Goal: Information Seeking & Learning: Check status

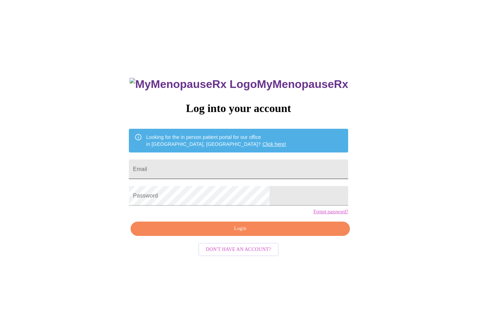
click at [247, 168] on input "Email" at bounding box center [238, 170] width 219 height 20
click at [246, 233] on span "Login" at bounding box center [240, 229] width 203 height 9
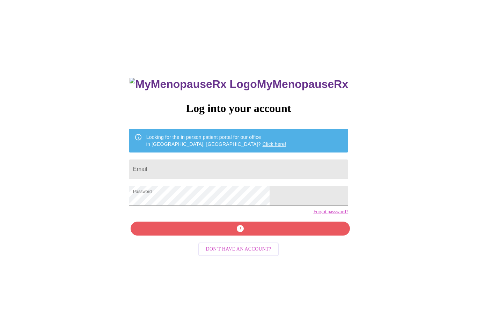
click at [261, 247] on div "MyMenopauseRx Log into your account Looking for the in person patient portal fo…" at bounding box center [238, 227] width 233 height 320
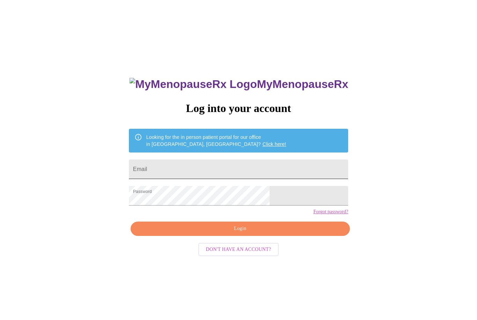
click at [257, 179] on input "Email" at bounding box center [238, 170] width 219 height 20
type input "[EMAIL_ADDRESS][DOMAIN_NAME]"
click at [290, 233] on span "Login" at bounding box center [240, 229] width 203 height 9
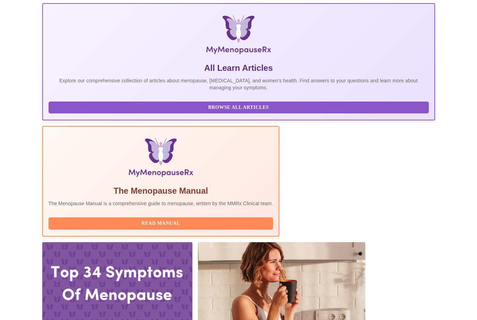
scroll to position [135, 0]
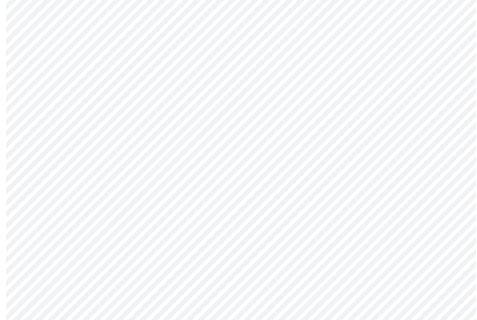
scroll to position [3539, 0]
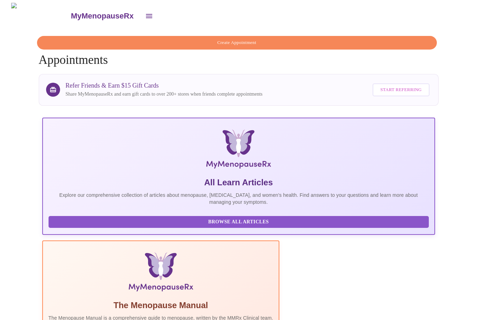
click at [141, 13] on button "open drawer" at bounding box center [149, 16] width 17 height 17
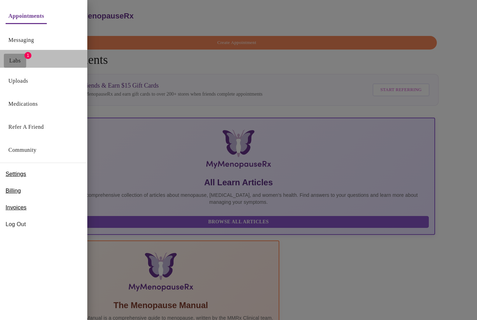
click at [17, 58] on link "Labs" at bounding box center [15, 61] width 12 height 10
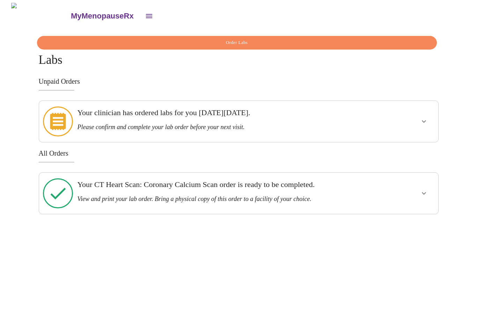
click at [311, 124] on h3 "Please confirm and complete your lab order before your next visit." at bounding box center [219, 127] width 284 height 7
click at [420, 117] on icon "show more" at bounding box center [424, 121] width 8 height 8
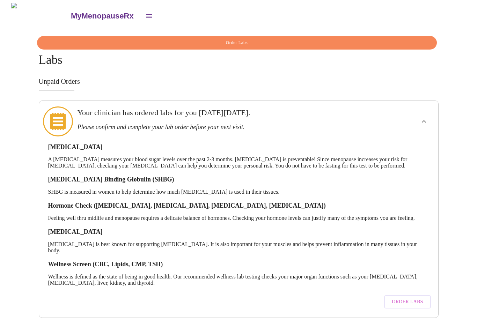
click at [408, 298] on span "Order Labs" at bounding box center [407, 302] width 31 height 9
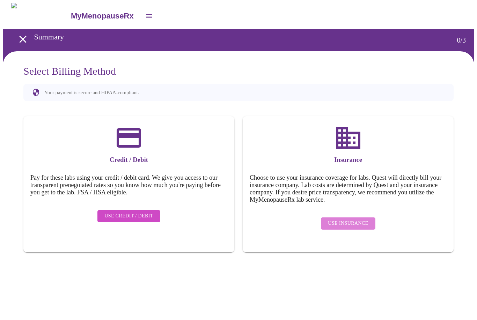
click at [353, 219] on span "Use Insurance" at bounding box center [348, 223] width 40 height 9
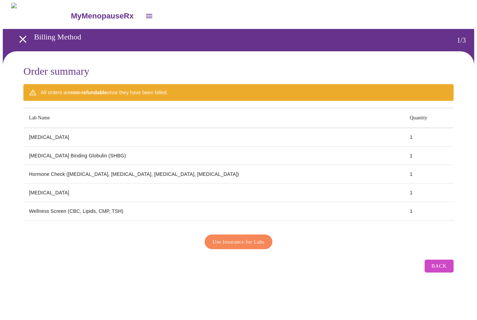
click at [264, 238] on span "Use Insurance for Labs" at bounding box center [239, 242] width 52 height 9
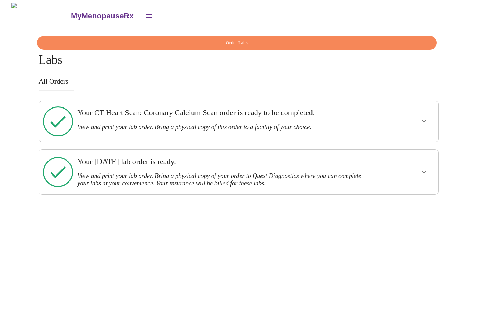
click at [425, 168] on icon "show more" at bounding box center [424, 172] width 8 height 8
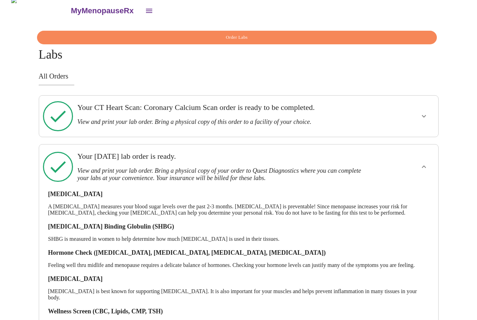
scroll to position [27, 0]
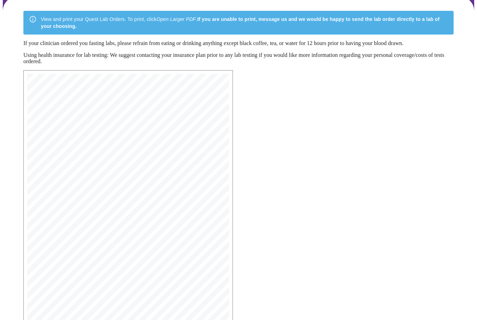
scroll to position [87, 0]
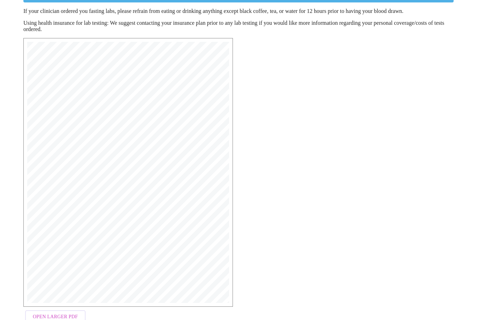
click at [73, 316] on span "Open Larger PDF" at bounding box center [55, 317] width 45 height 9
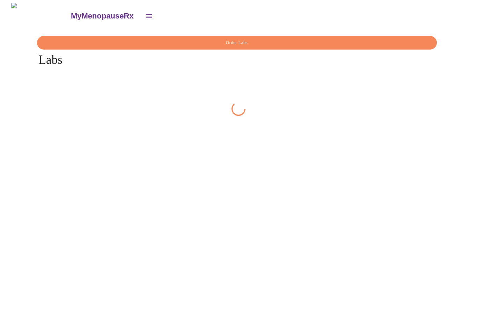
scroll to position [22, 0]
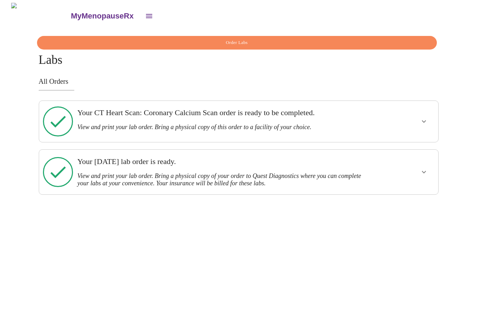
click at [420, 117] on icon "show more" at bounding box center [424, 121] width 8 height 8
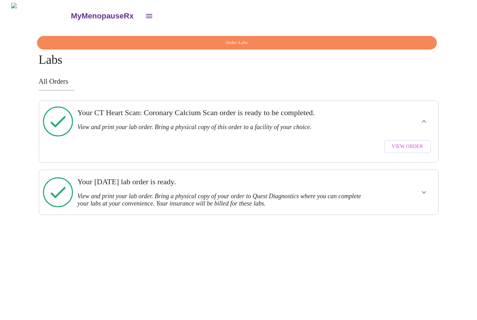
click at [412, 143] on span "View Order" at bounding box center [407, 147] width 31 height 9
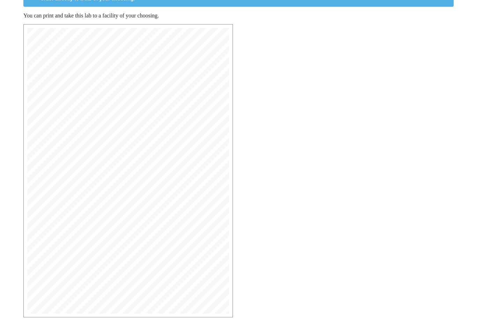
scroll to position [82, 0]
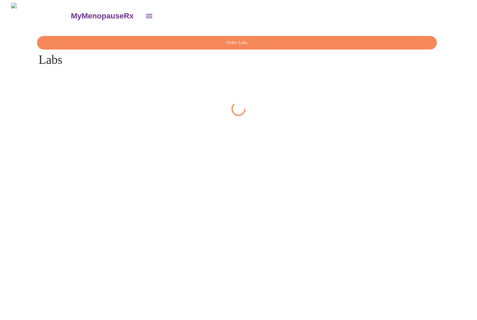
scroll to position [22, 0]
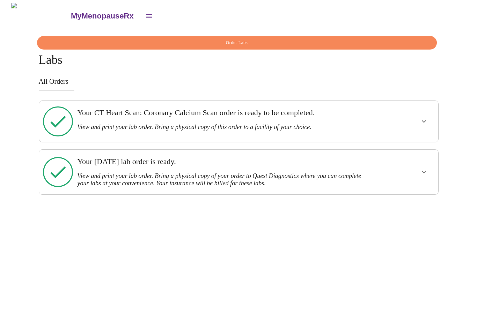
click at [229, 157] on div "Your [DATE] lab order is ready. View and print your lab order. Bring a physical…" at bounding box center [219, 172] width 284 height 30
click at [418, 164] on button "show more" at bounding box center [424, 172] width 17 height 17
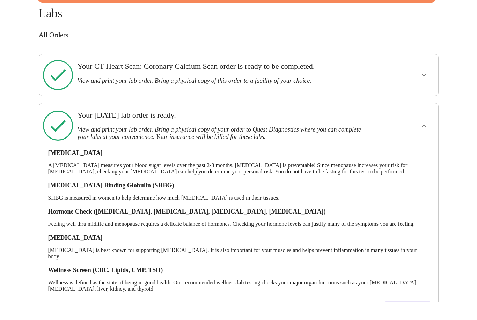
scroll to position [27, 0]
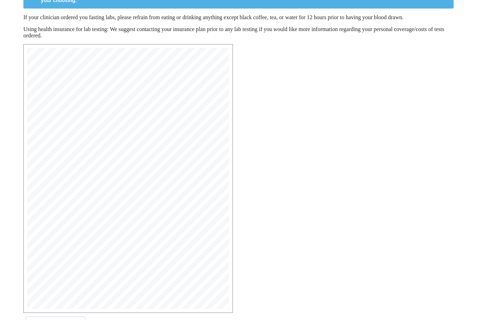
scroll to position [87, 0]
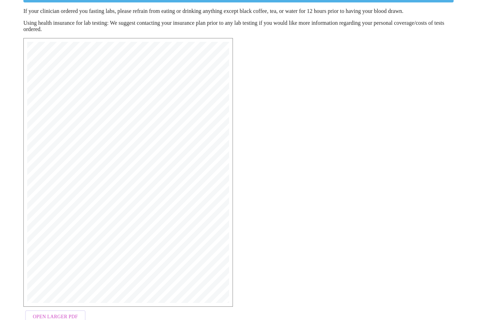
click at [77, 230] on span "19894 [MEDICAL_DATA] ([MEDICAL_DATA]), Unconjugated | CPT:" at bounding box center [125, 228] width 159 height 4
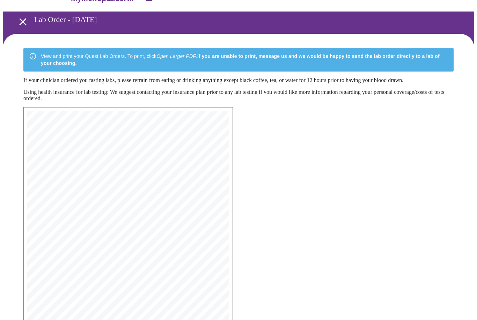
scroll to position [0, 0]
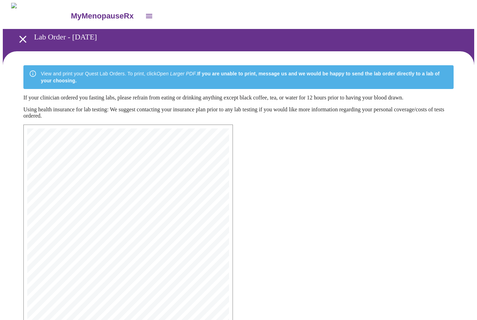
click at [19, 36] on icon "open drawer" at bounding box center [23, 39] width 12 height 12
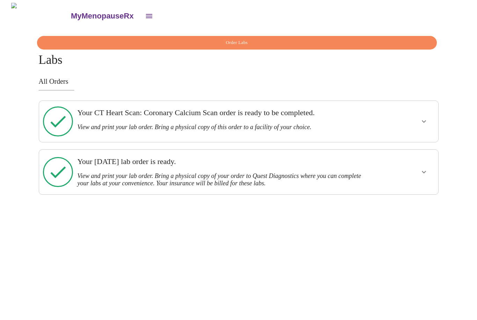
click at [241, 116] on h3 "Your CT Heart Scan: Coronary Calcium Scan order is ready to be completed." at bounding box center [219, 112] width 284 height 9
click at [424, 117] on icon "show more" at bounding box center [424, 121] width 8 height 8
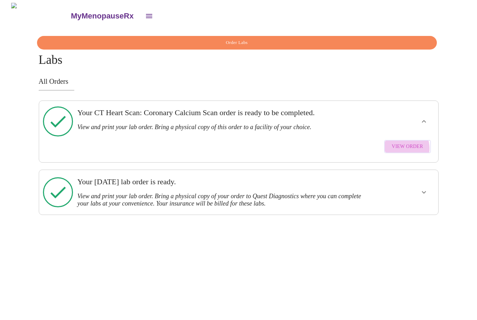
click at [401, 143] on span "View Order" at bounding box center [407, 147] width 31 height 9
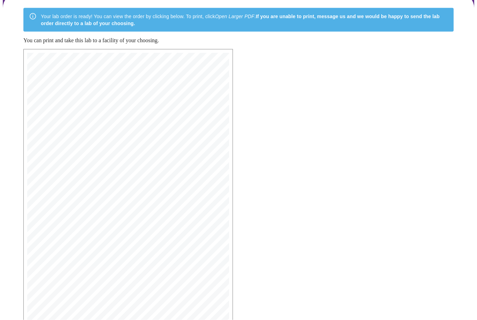
scroll to position [58, 0]
